Goal: Information Seeking & Learning: Learn about a topic

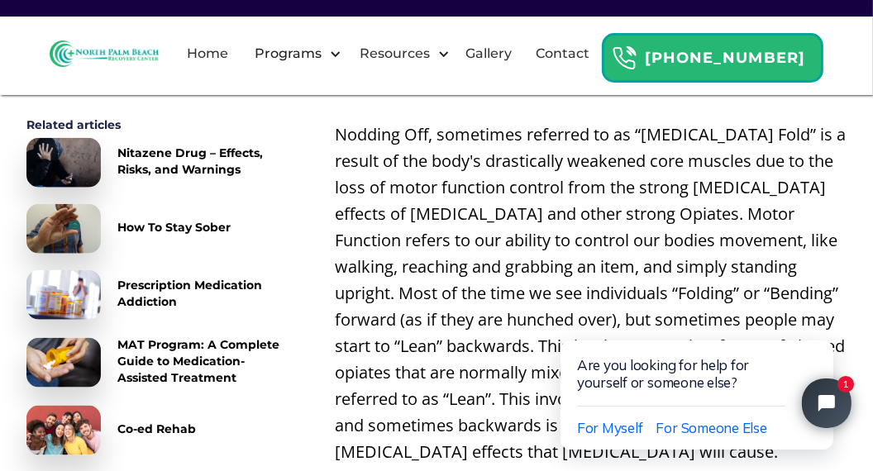
scroll to position [1437, 0]
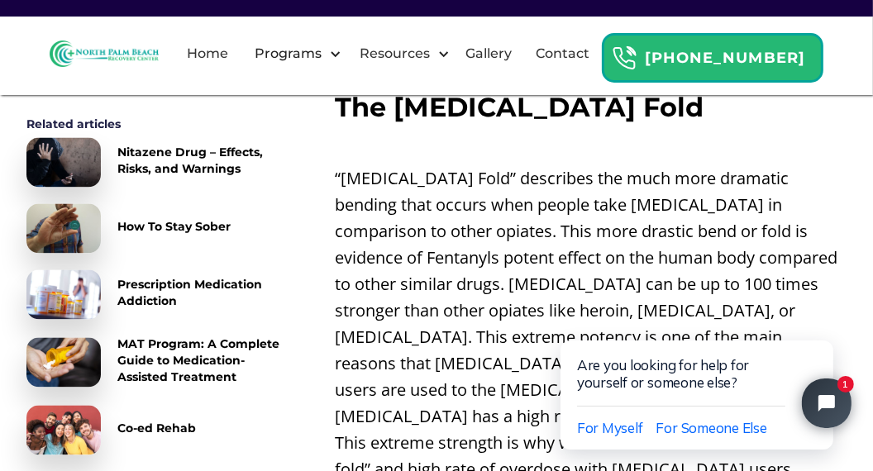
scroll to position [2500, 0]
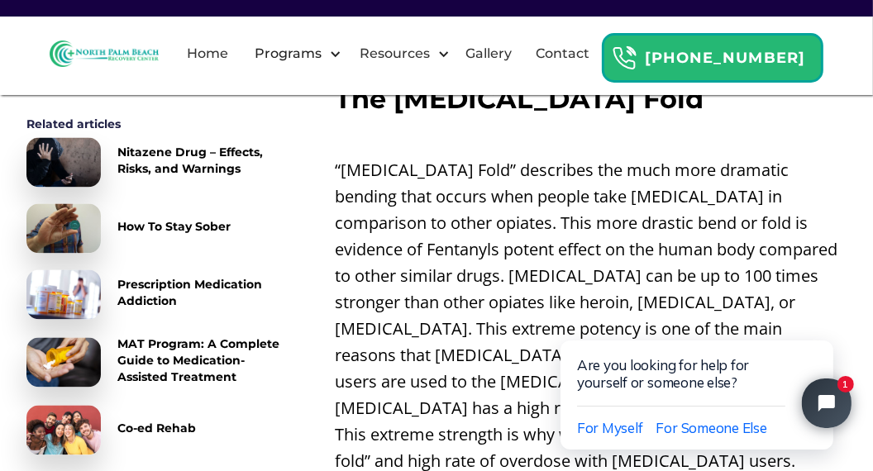
drag, startPoint x: 322, startPoint y: 219, endPoint x: 279, endPoint y: 222, distance: 43.1
click at [279, 222] on link "How To Stay Sober" at bounding box center [153, 228] width 255 height 50
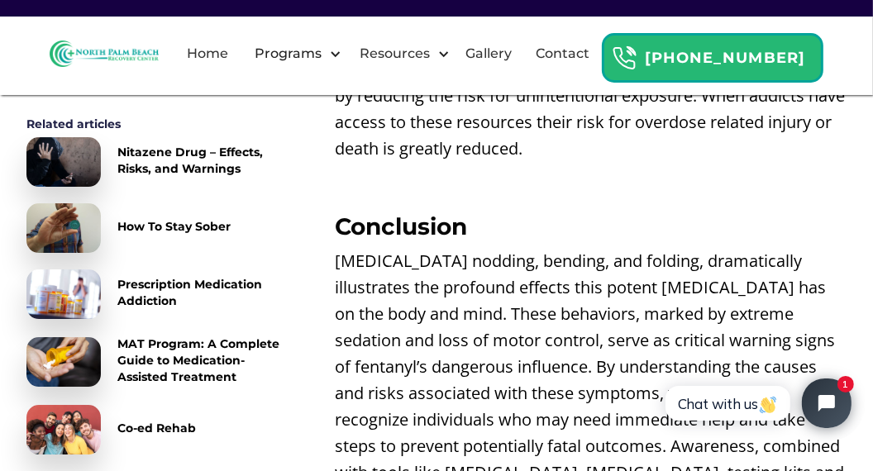
scroll to position [4402, 0]
